Goal: Task Accomplishment & Management: Manage account settings

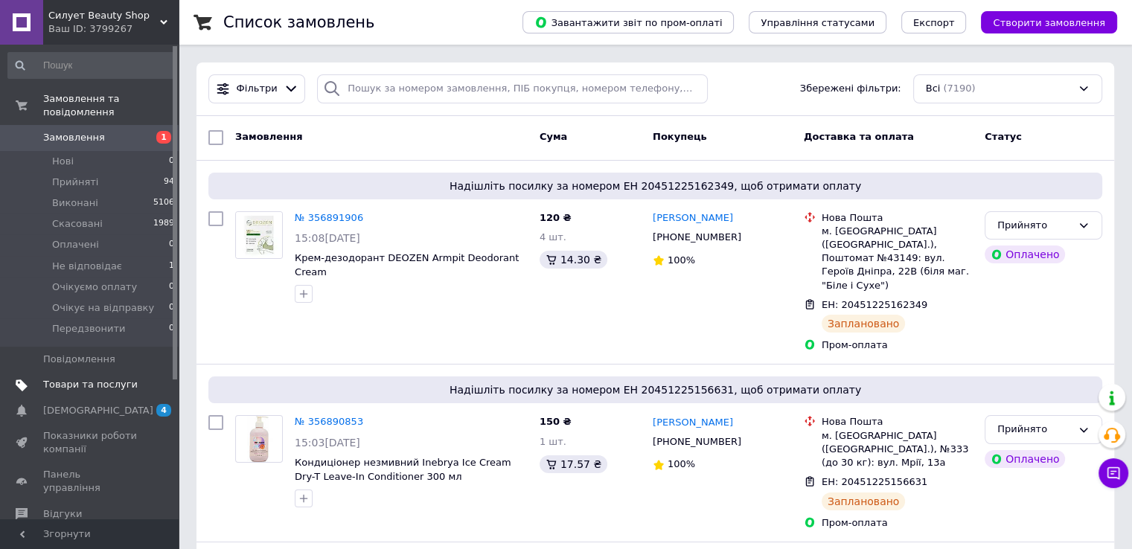
click at [89, 378] on span "Товари та послуги" at bounding box center [90, 384] width 94 height 13
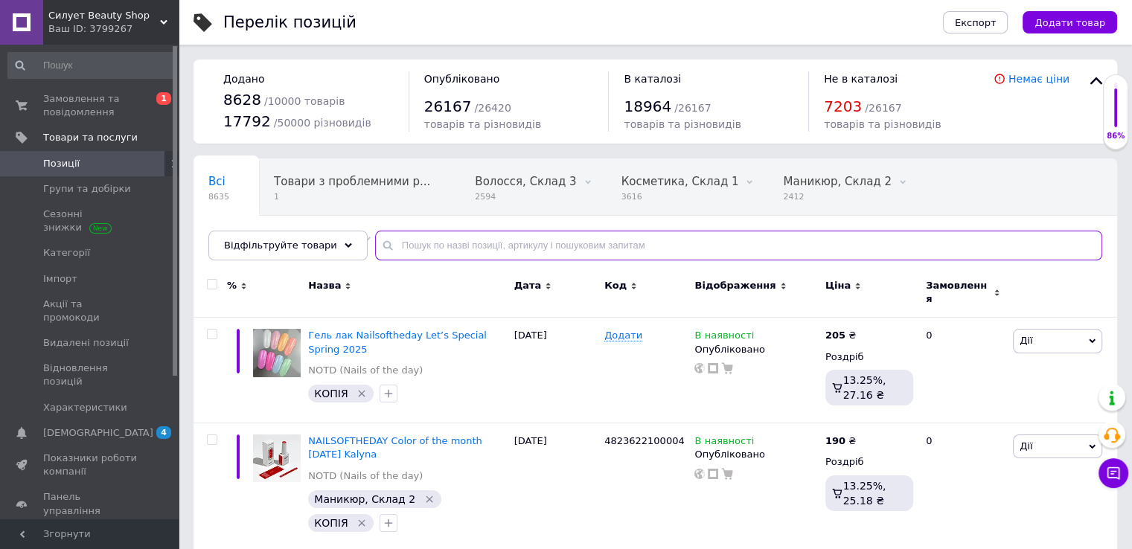
click at [621, 239] on input "text" at bounding box center [738, 246] width 727 height 30
type input "868"
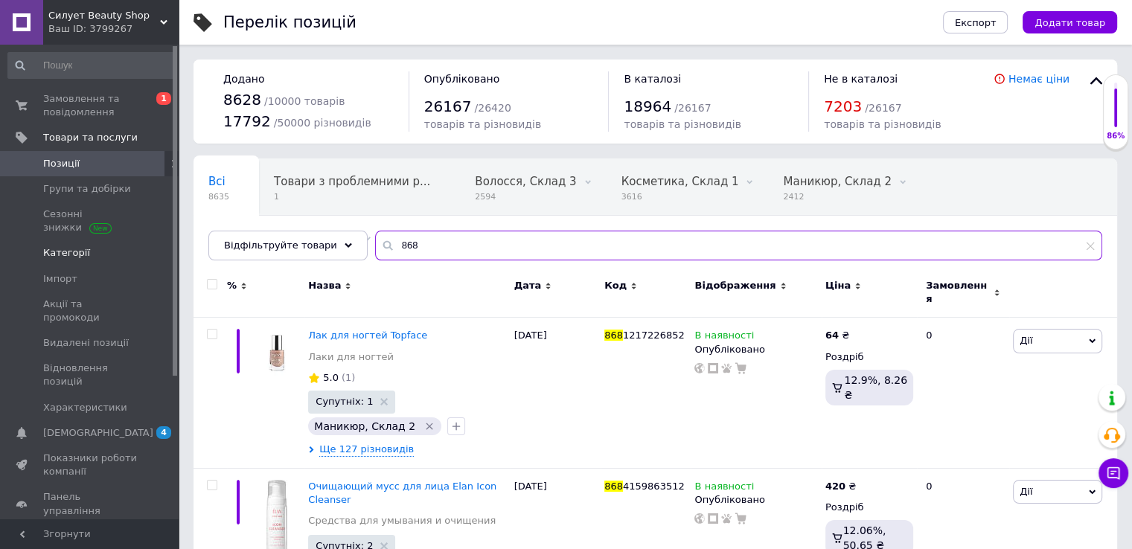
drag, startPoint x: 612, startPoint y: 248, endPoint x: 116, endPoint y: 241, distance: 495.5
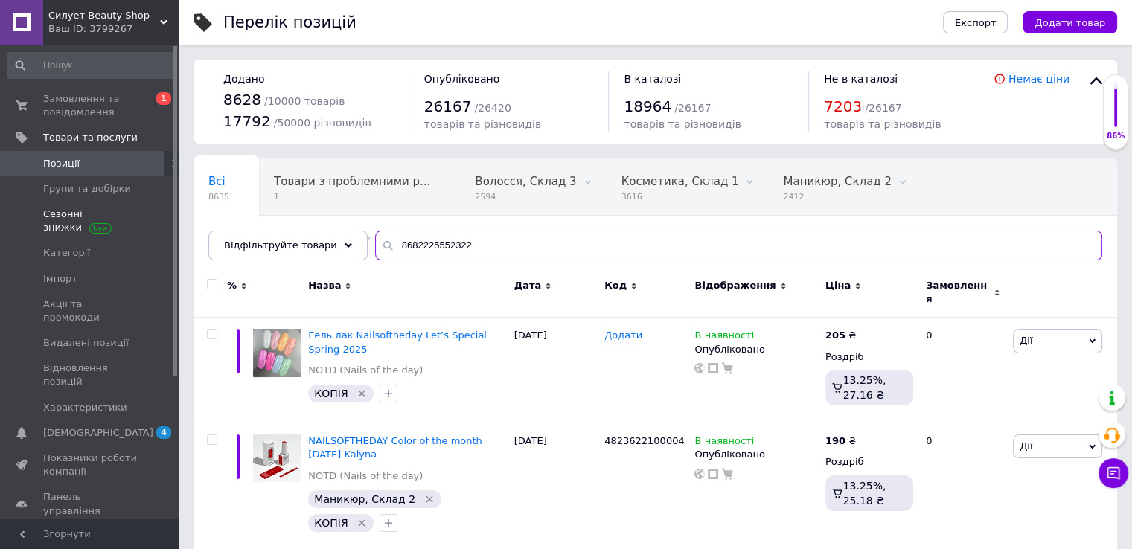
type input "8682225552322"
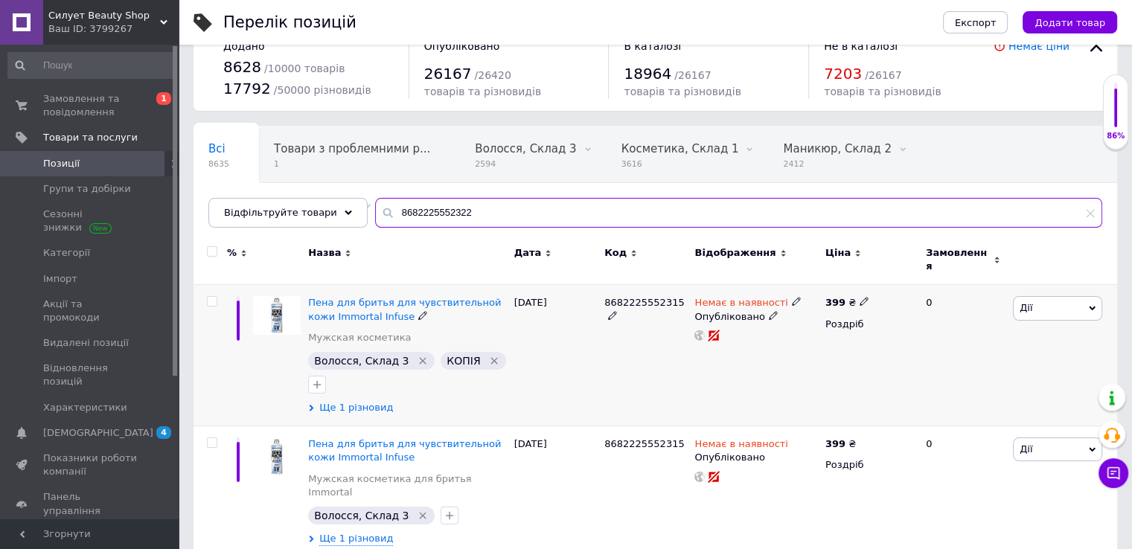
scroll to position [33, 0]
click at [333, 403] on span "Ще 1 різновид" at bounding box center [356, 407] width 74 height 13
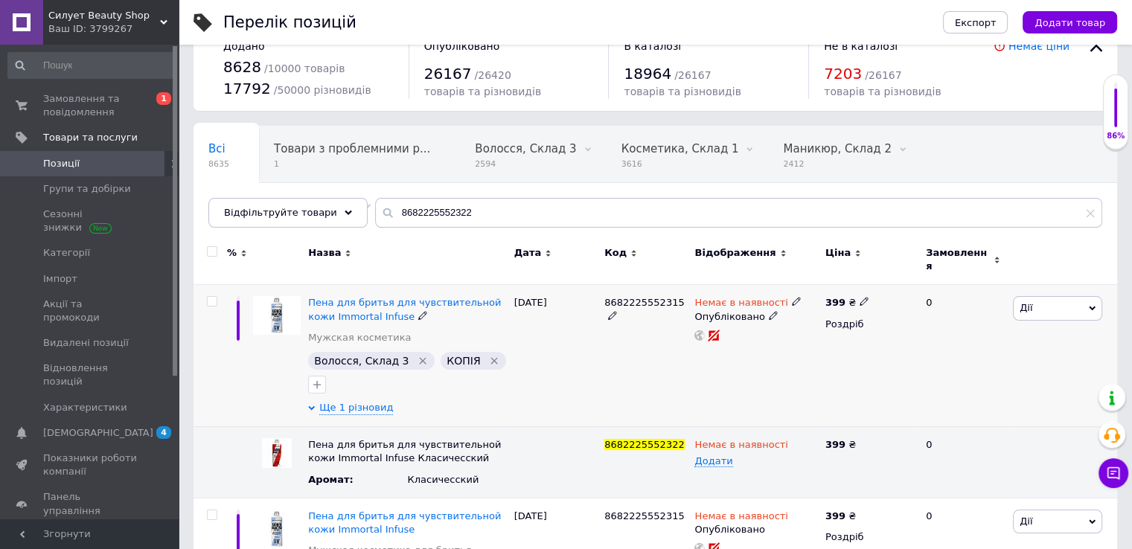
click at [792, 298] on use at bounding box center [796, 302] width 8 height 8
click at [792, 439] on icon at bounding box center [796, 443] width 9 height 9
click at [774, 463] on li "В наявності" at bounding box center [752, 473] width 128 height 21
click at [785, 463] on div "Немає в наявності Додати" at bounding box center [755, 462] width 130 height 71
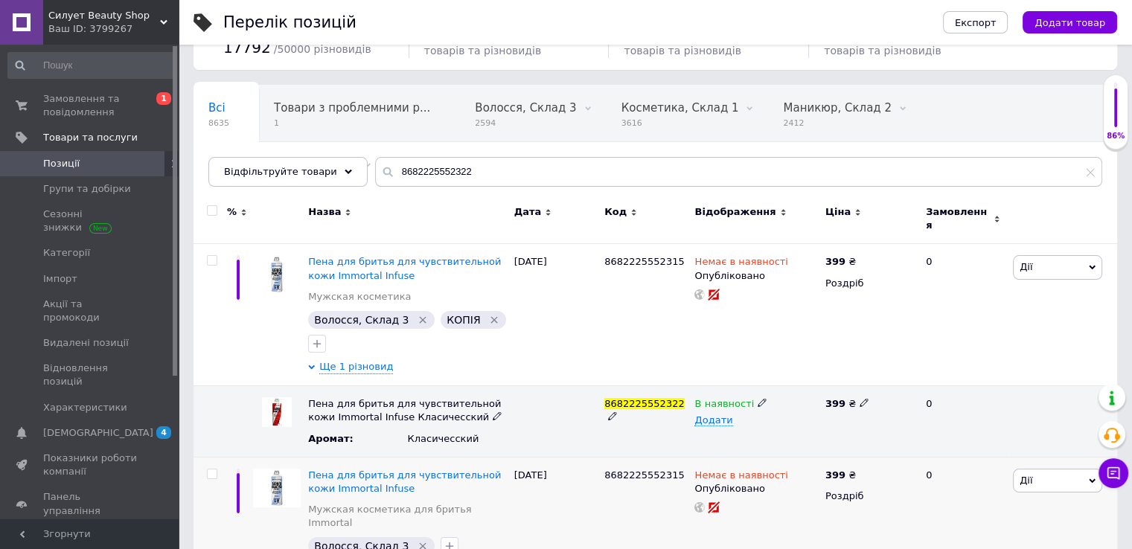
scroll to position [104, 0]
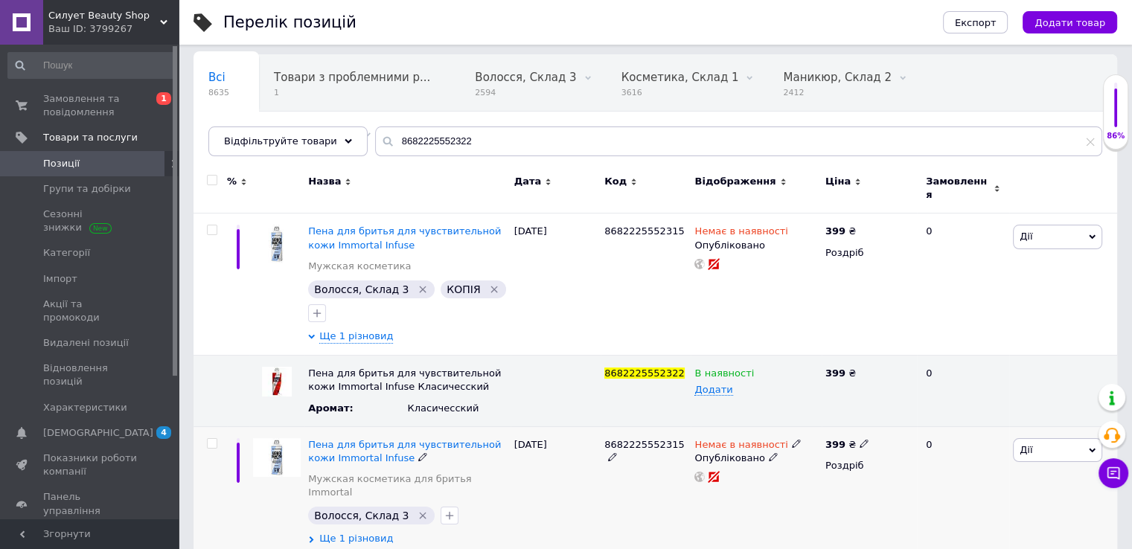
click at [378, 532] on span "Ще 1 різновид" at bounding box center [356, 538] width 74 height 13
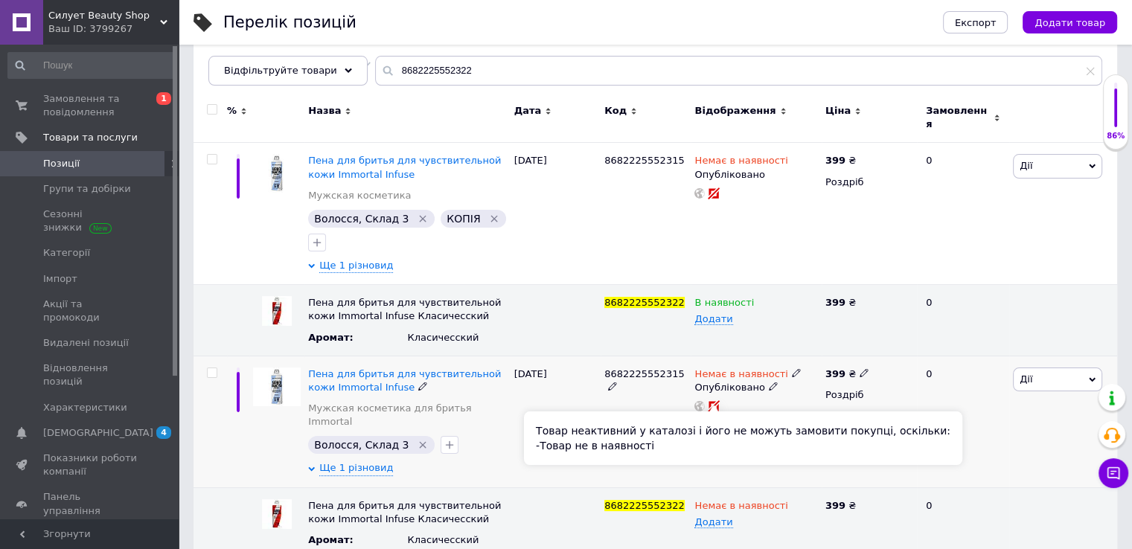
scroll to position [176, 0]
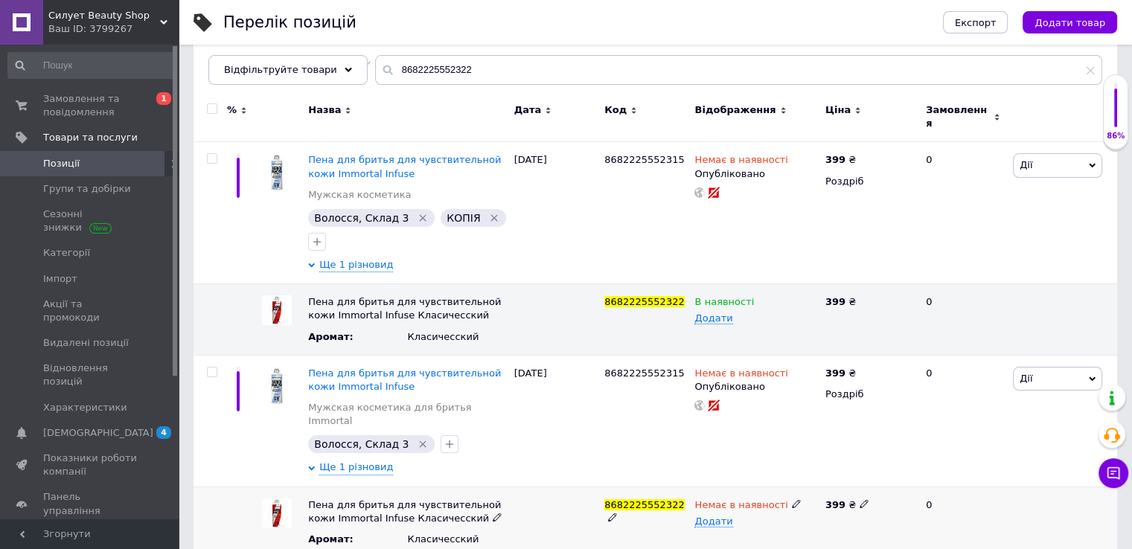
click at [792, 499] on icon at bounding box center [796, 503] width 9 height 9
click at [783, 523] on li "В наявності" at bounding box center [752, 533] width 128 height 21
